Goal: Task Accomplishment & Management: Use online tool/utility

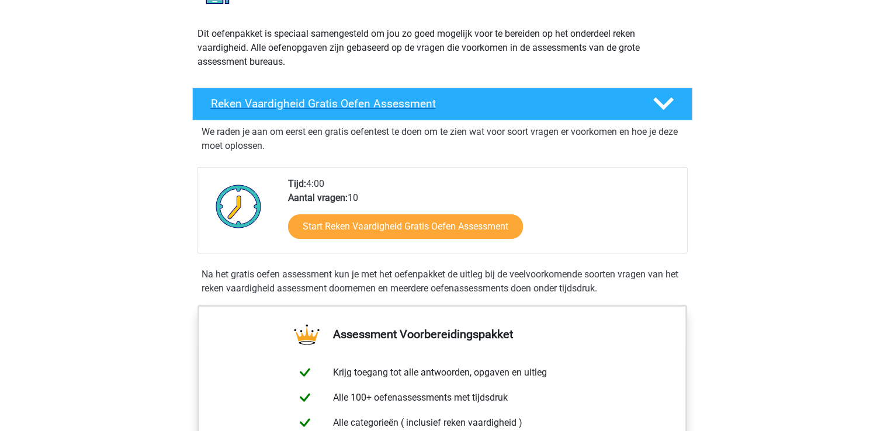
scroll to position [120, 0]
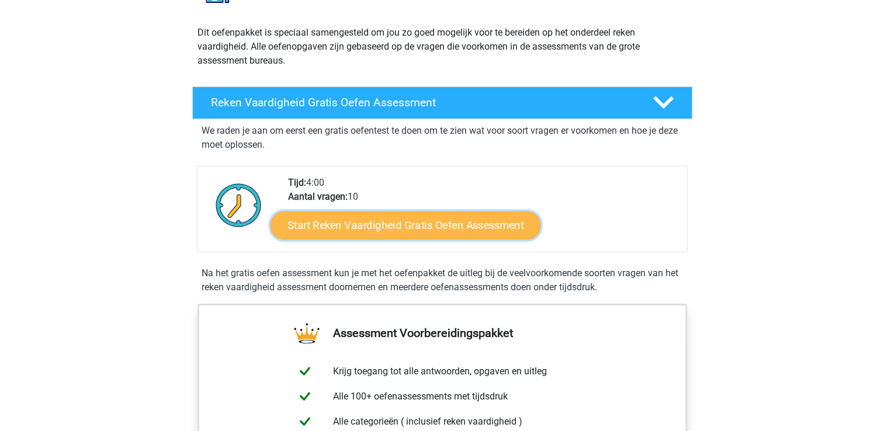
click at [425, 229] on link "Start Reken Vaardigheid Gratis Oefen Assessment" at bounding box center [406, 225] width 270 height 28
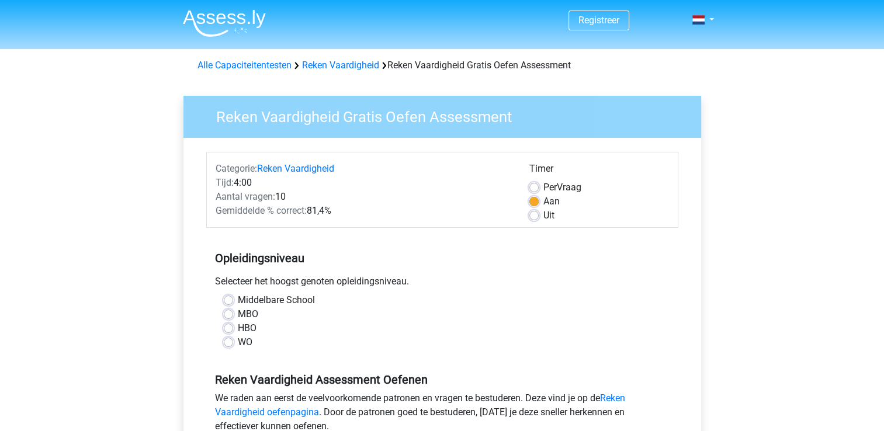
click at [238, 300] on label "Middelbare School" at bounding box center [276, 300] width 77 height 14
click at [226, 300] on input "Middelbare School" at bounding box center [228, 299] width 9 height 12
radio input "true"
click at [543, 219] on label "Uit" at bounding box center [548, 216] width 11 height 14
click at [534, 219] on input "Uit" at bounding box center [533, 215] width 9 height 12
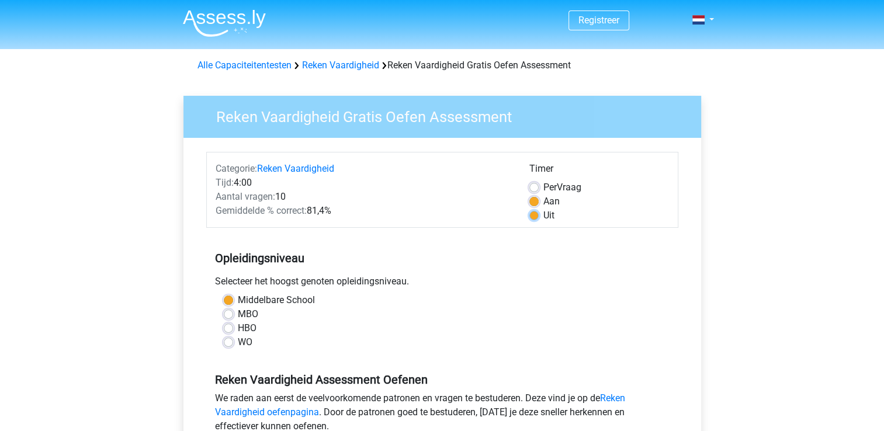
radio input "true"
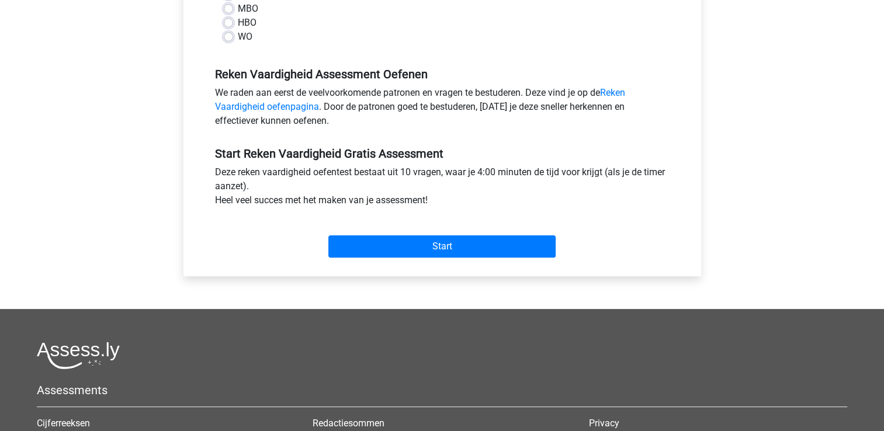
scroll to position [310, 0]
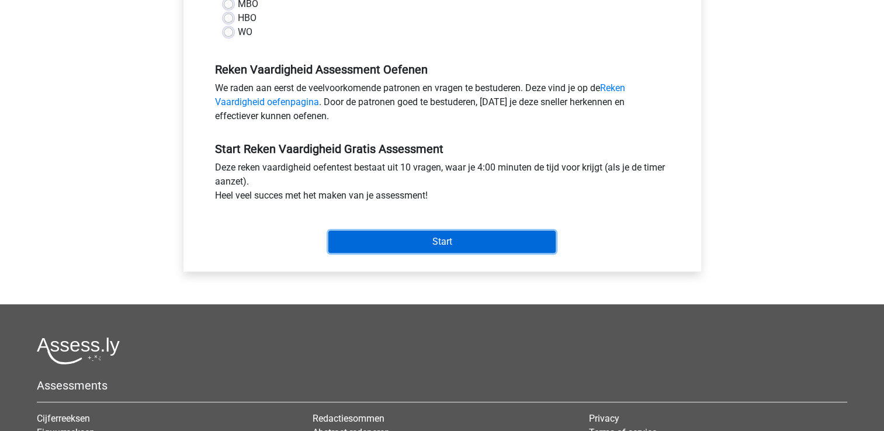
click at [440, 242] on input "Start" at bounding box center [441, 242] width 227 height 22
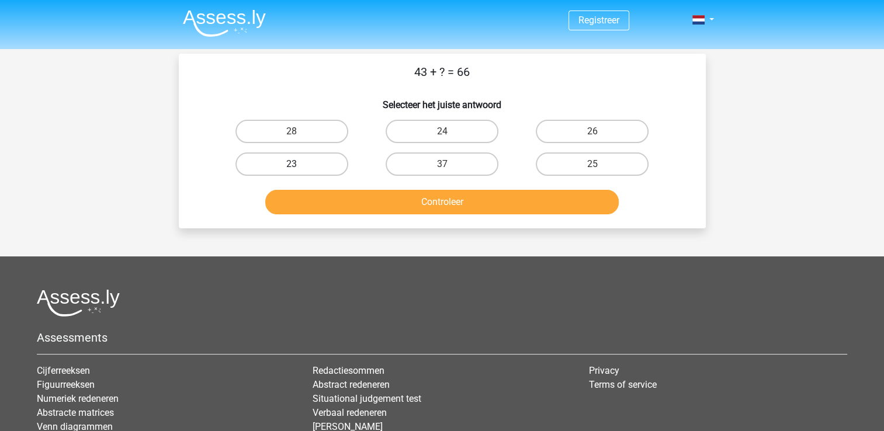
click at [318, 161] on label "23" at bounding box center [291, 164] width 113 height 23
click at [299, 164] on input "23" at bounding box center [296, 168] width 8 height 8
radio input "true"
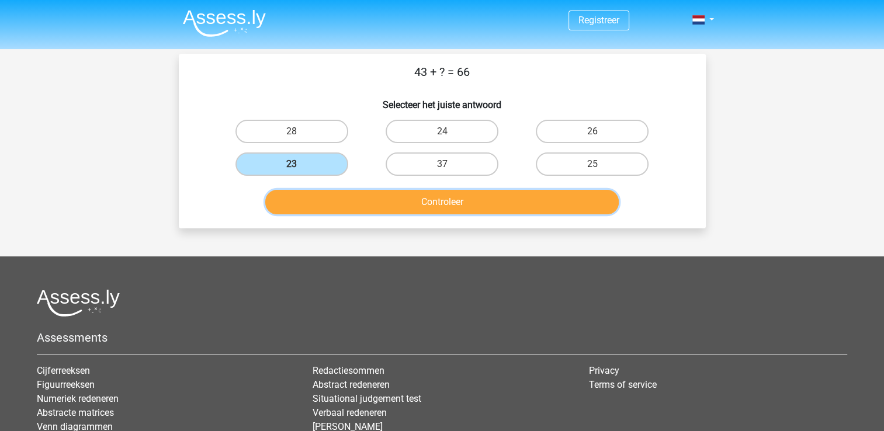
click at [458, 199] on button "Controleer" at bounding box center [442, 202] width 354 height 25
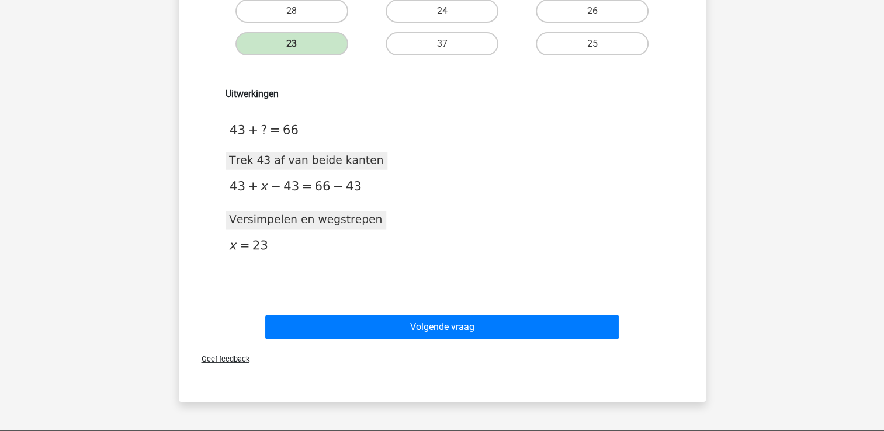
scroll to position [125, 0]
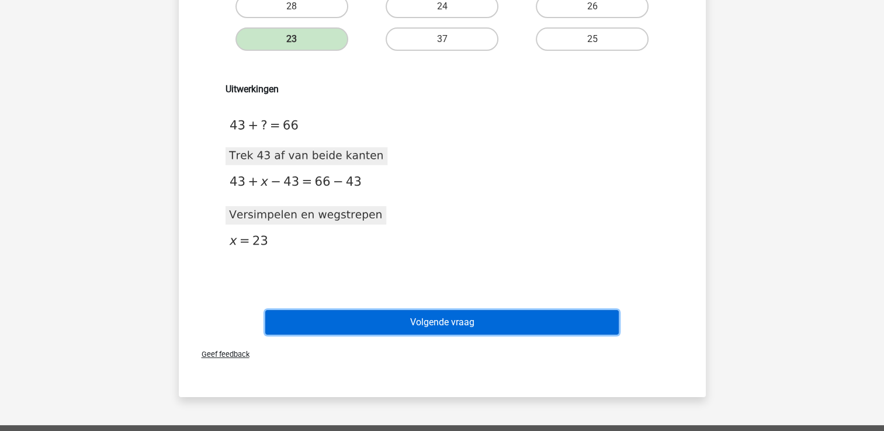
click at [439, 314] on button "Volgende vraag" at bounding box center [442, 322] width 354 height 25
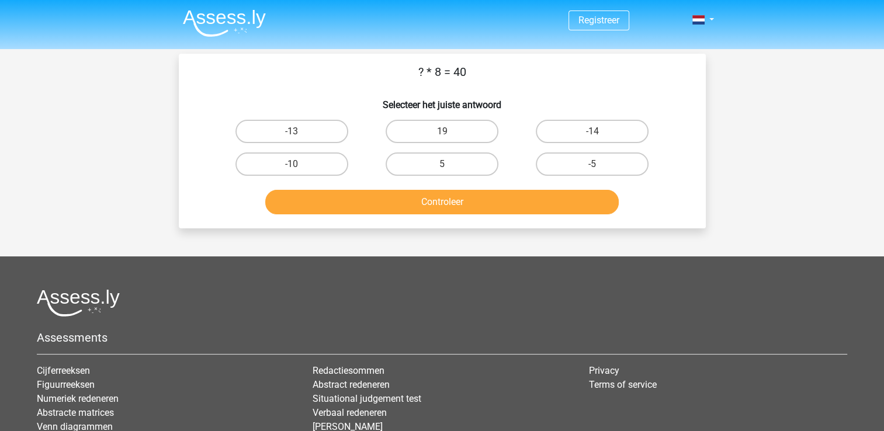
scroll to position [0, 0]
click at [463, 153] on label "5" at bounding box center [442, 164] width 113 height 23
click at [449, 164] on input "5" at bounding box center [446, 168] width 8 height 8
radio input "true"
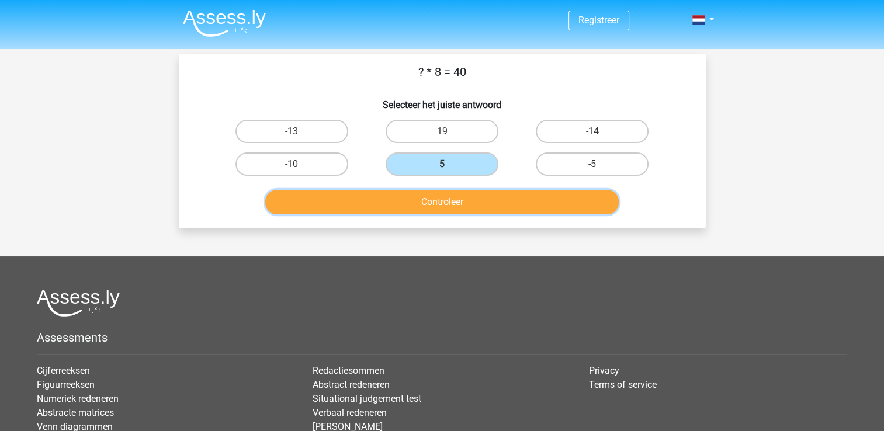
click at [456, 196] on button "Controleer" at bounding box center [442, 202] width 354 height 25
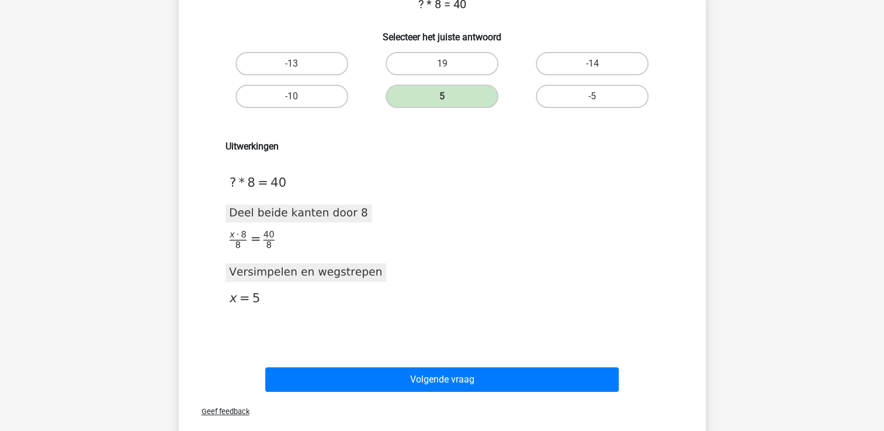
scroll to position [68, 0]
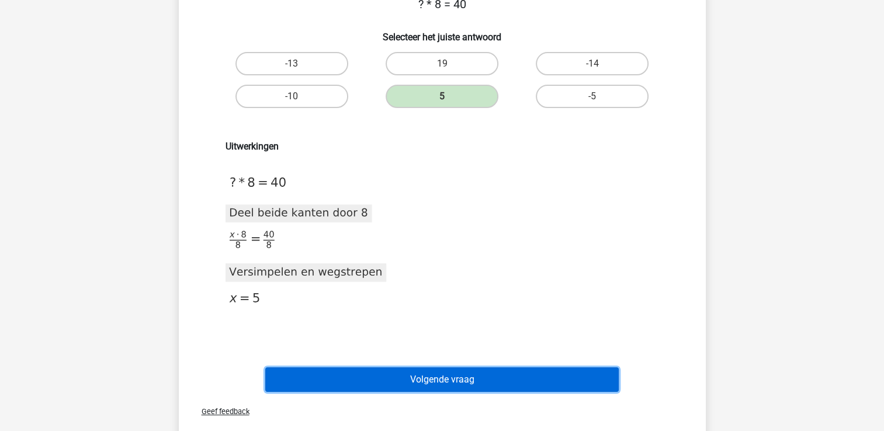
click at [460, 378] on button "Volgende vraag" at bounding box center [442, 380] width 354 height 25
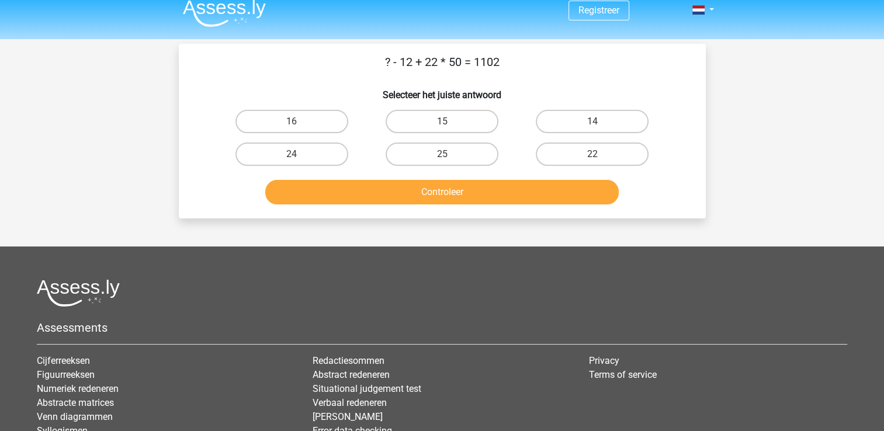
scroll to position [11, 0]
